Goal: Complete application form

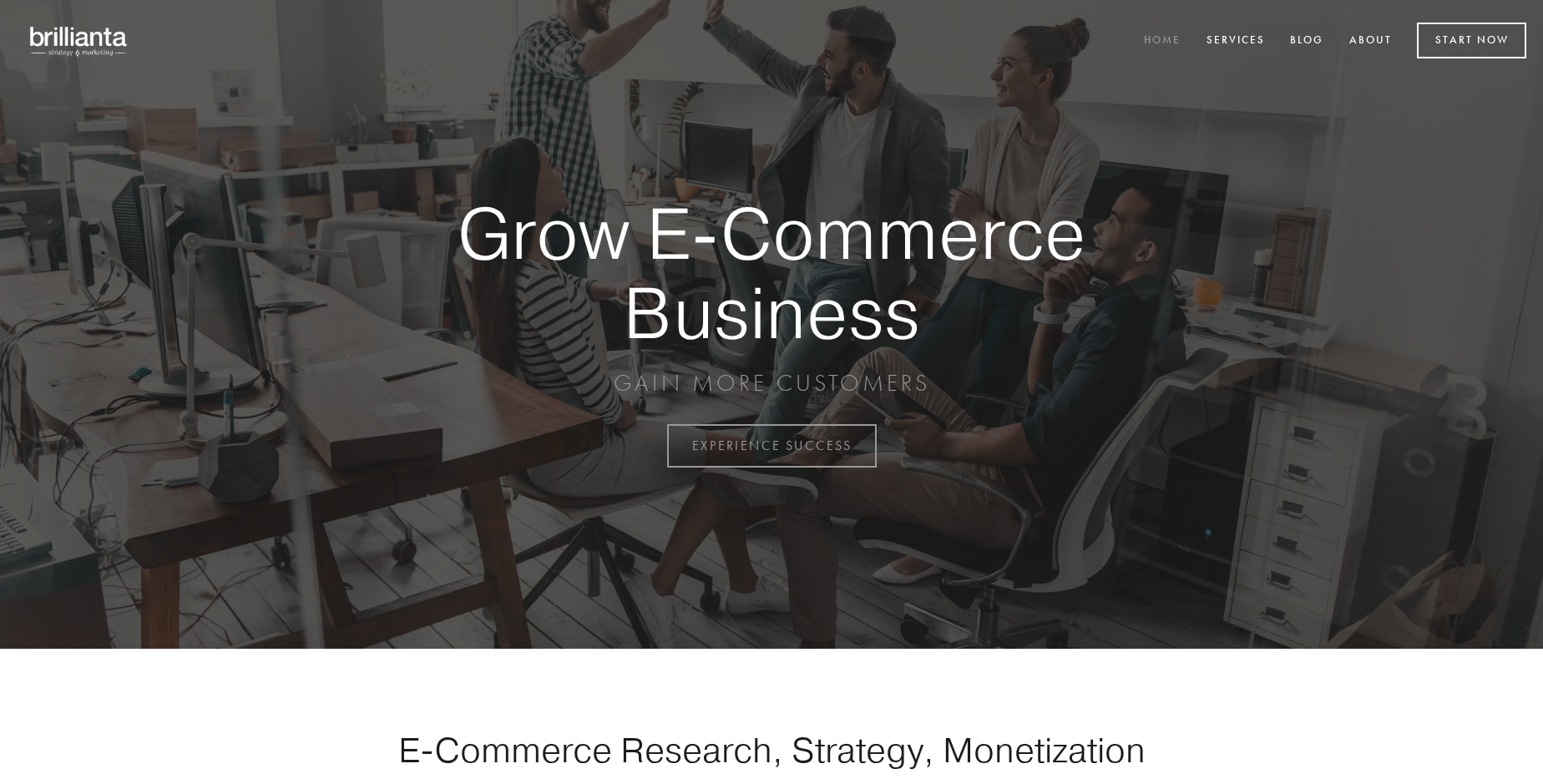
scroll to position [4376, 0]
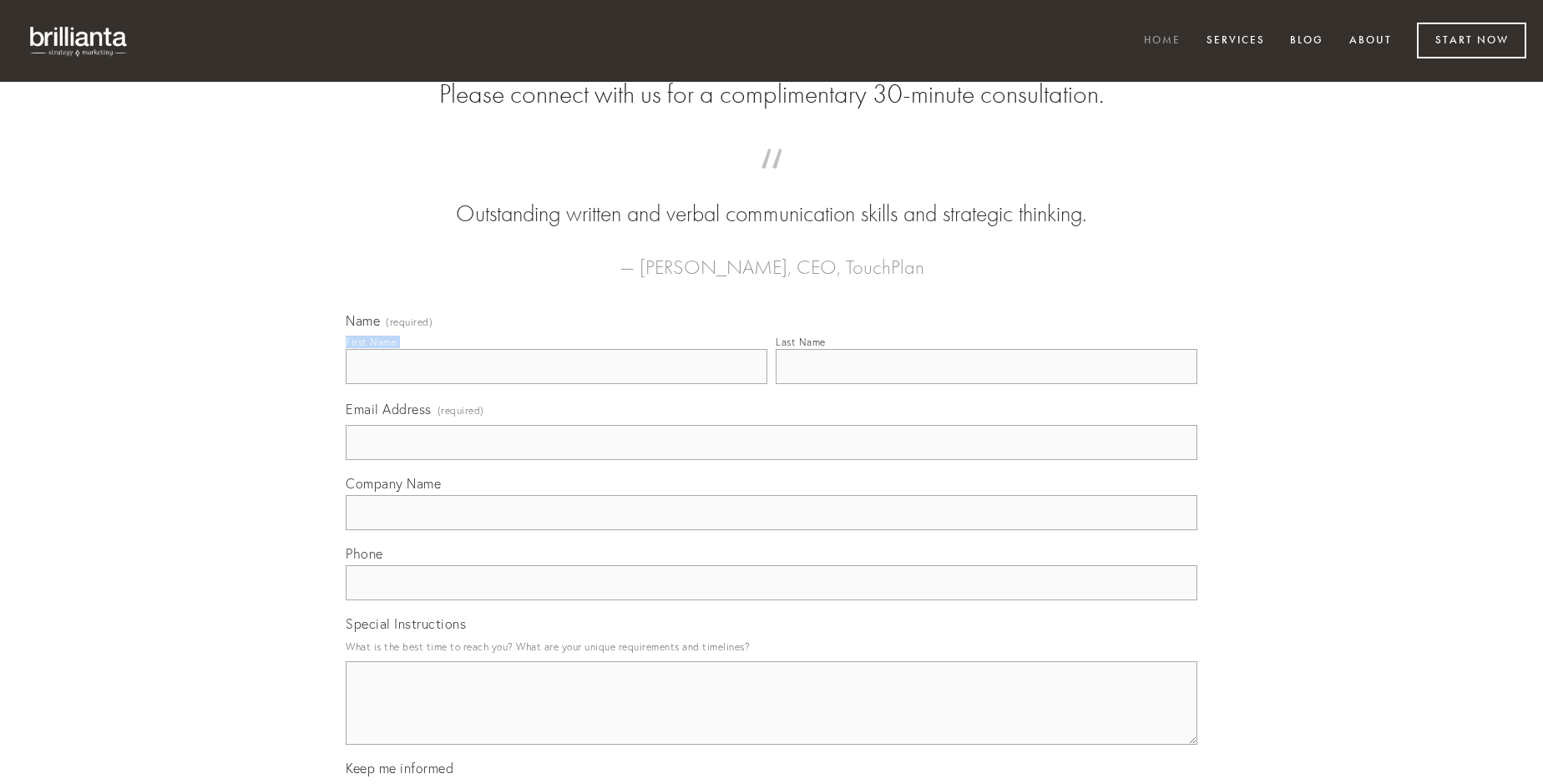
type input "[PERSON_NAME]"
click at [986, 384] on input "Last Name" at bounding box center [986, 366] width 422 height 35
type input "[PERSON_NAME]"
click at [772, 460] on input "Email Address (required)" at bounding box center [771, 442] width 851 height 35
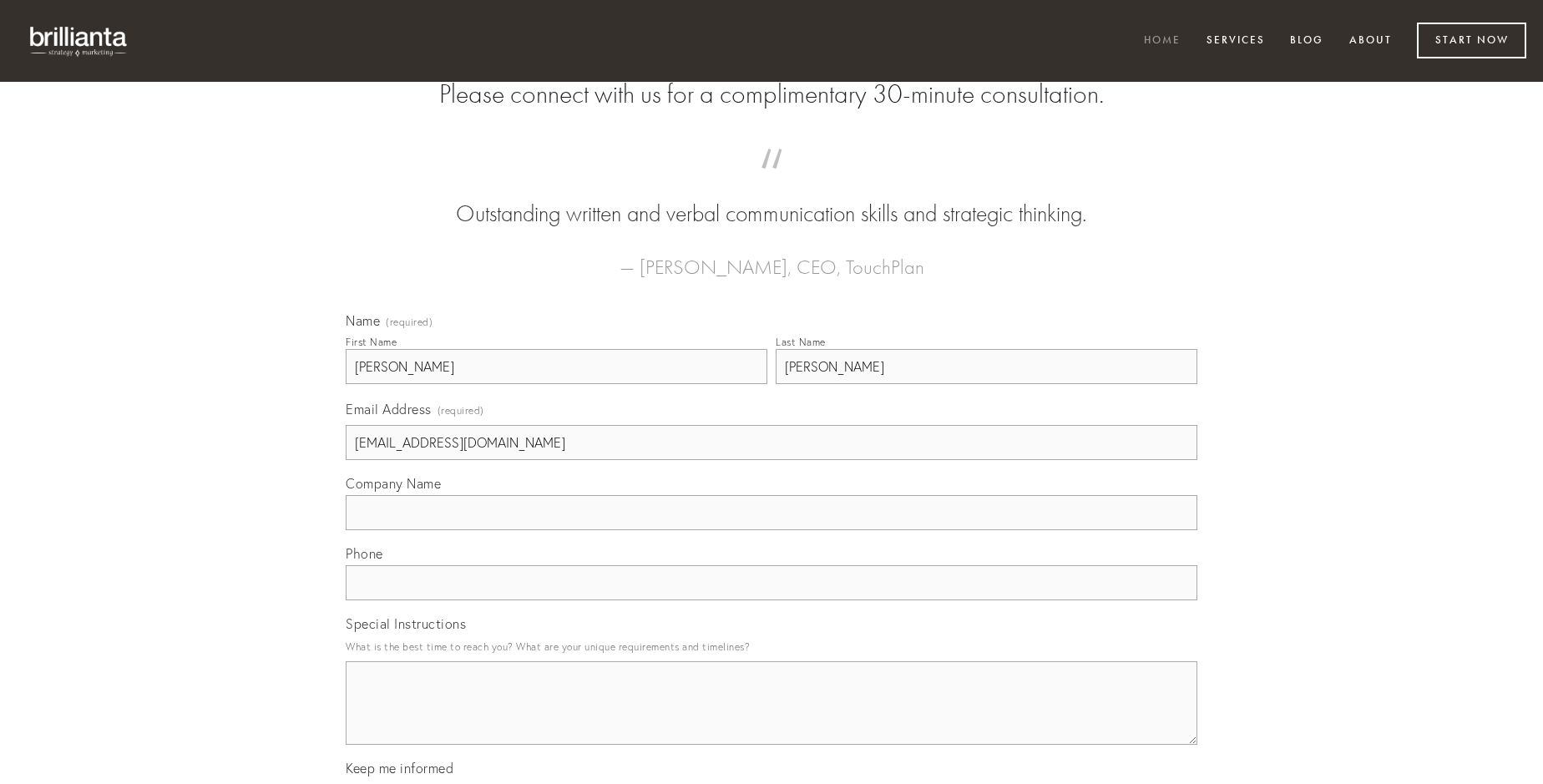
type input "[EMAIL_ADDRESS][DOMAIN_NAME]"
click at [772, 530] on input "Company Name" at bounding box center [771, 512] width 851 height 35
type input "artificiose"
click at [772, 600] on input "text" at bounding box center [771, 582] width 851 height 35
click at [772, 718] on textarea "Special Instructions" at bounding box center [771, 703] width 851 height 83
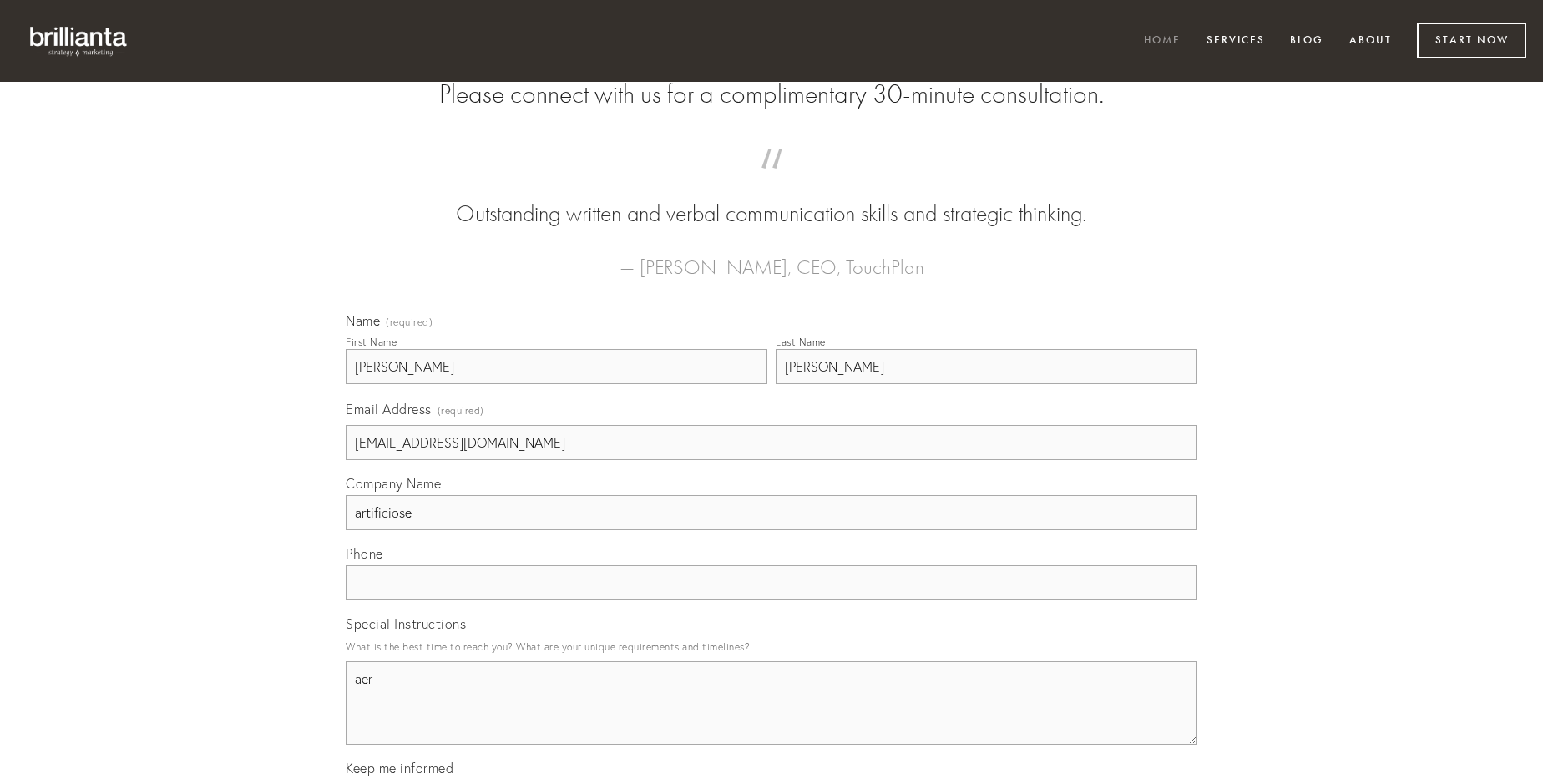
type textarea "aer"
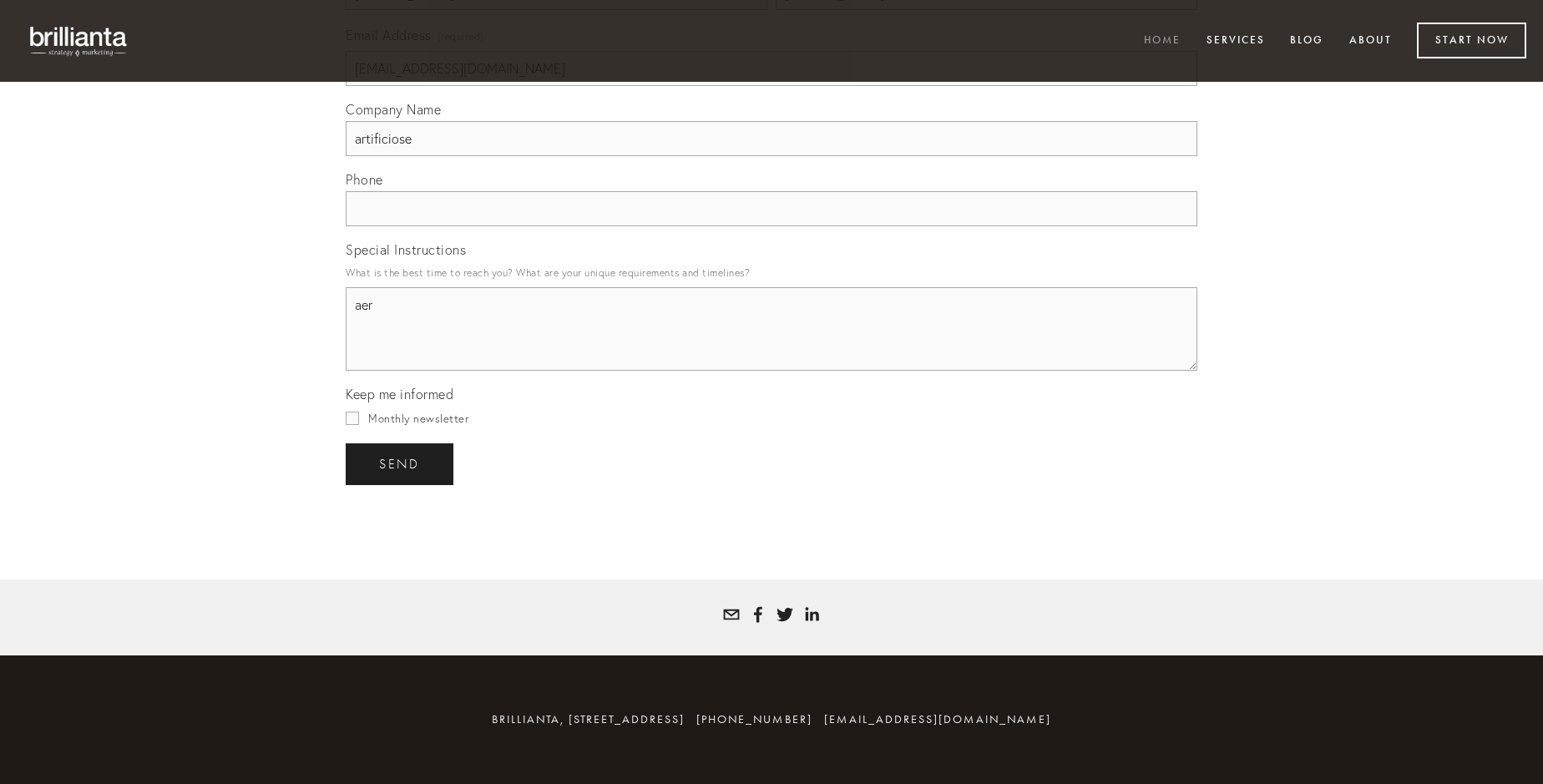
click at [401, 463] on span "send" at bounding box center [399, 464] width 41 height 15
